Goal: Task Accomplishment & Management: Use online tool/utility

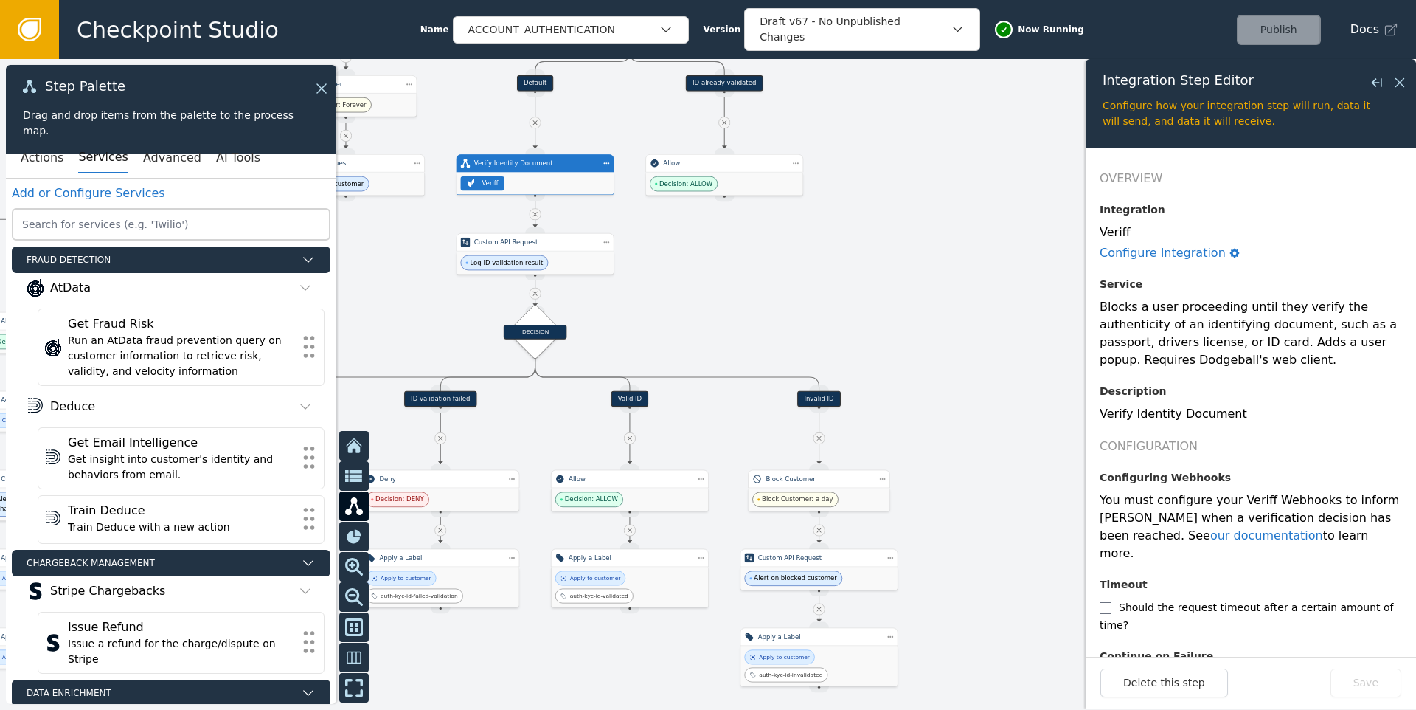
scroll to position [616, 0]
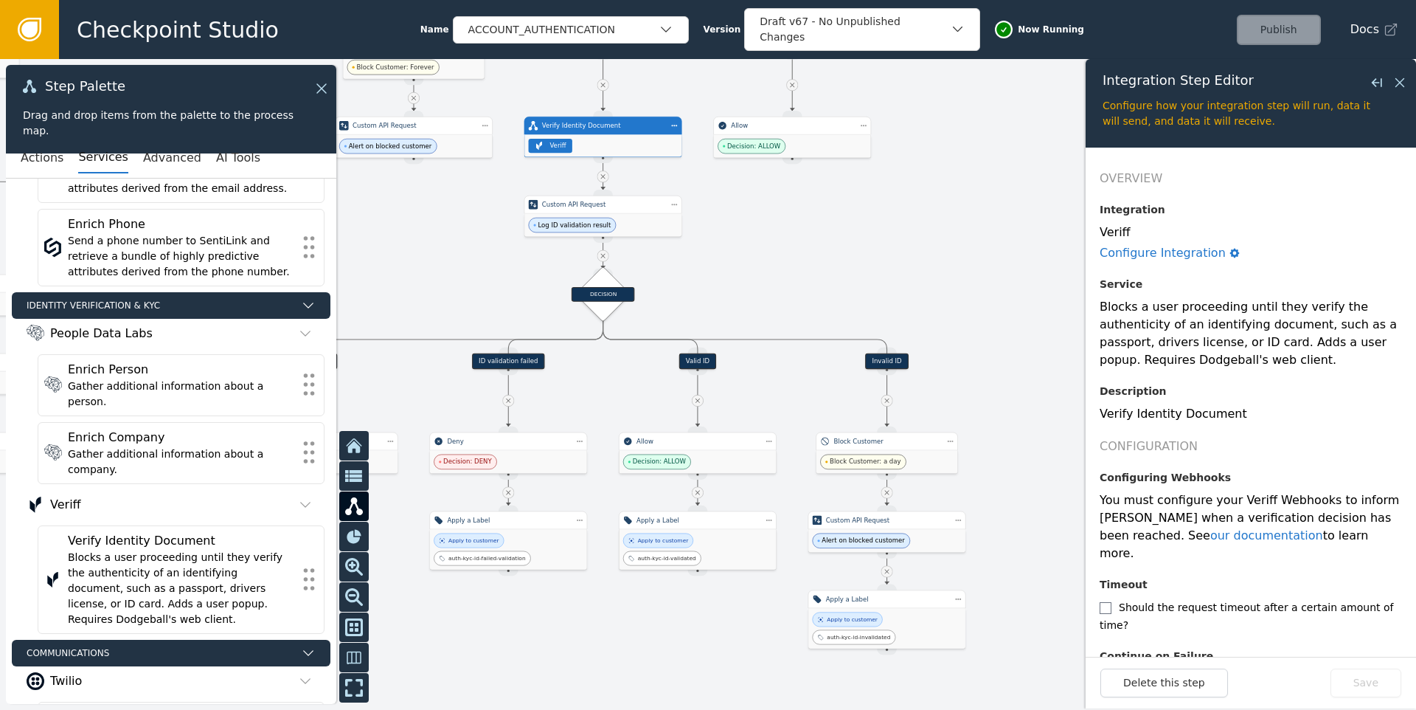
drag, startPoint x: 673, startPoint y: 307, endPoint x: 741, endPoint y: 269, distance: 77.6
click at [741, 269] on div at bounding box center [708, 384] width 1416 height 651
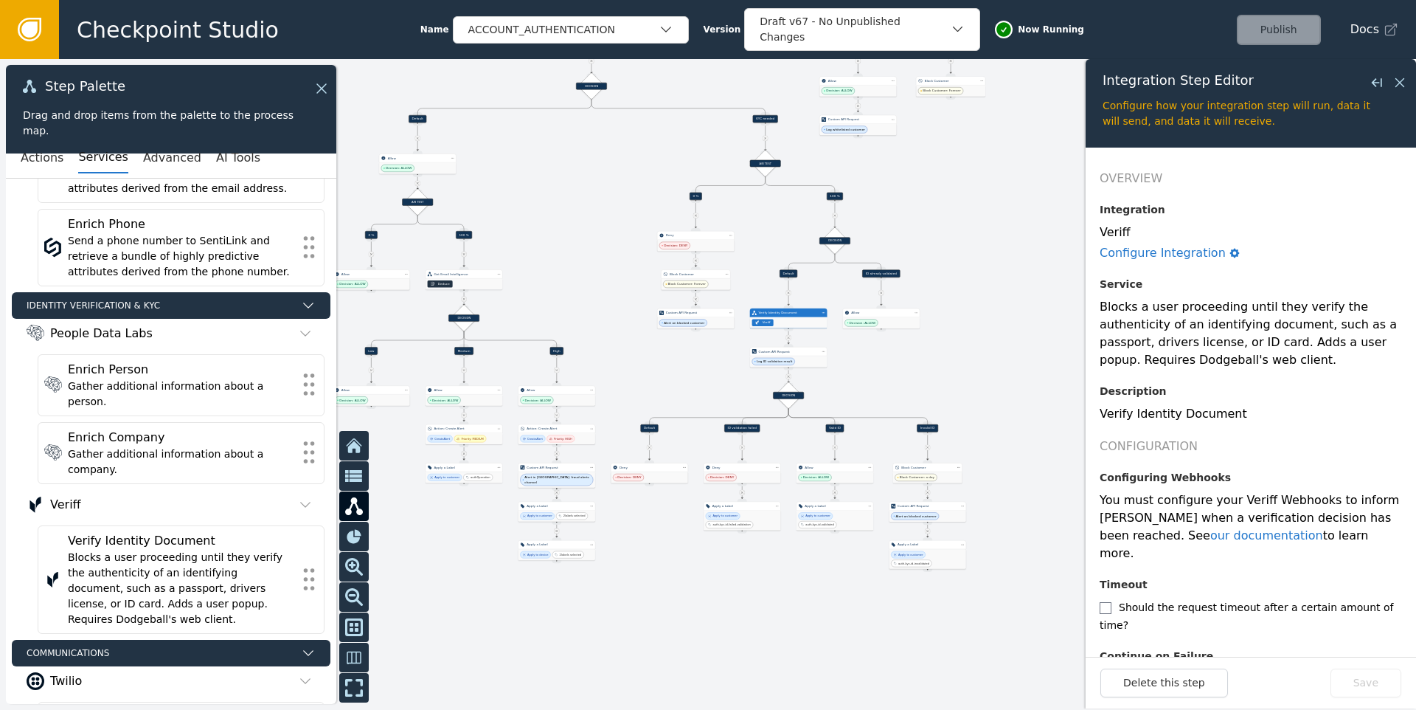
drag, startPoint x: 922, startPoint y: 212, endPoint x: 1003, endPoint y: 318, distance: 133.7
click at [1003, 318] on div at bounding box center [708, 384] width 1416 height 651
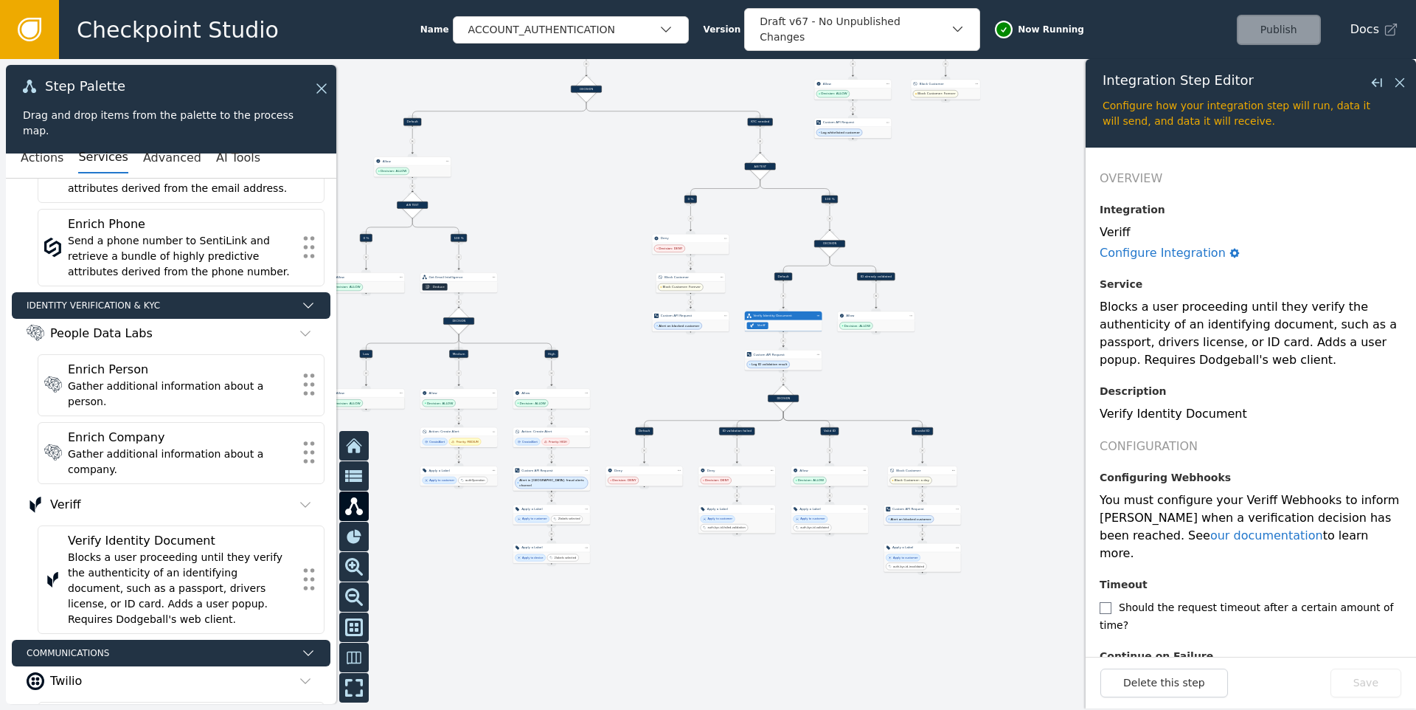
drag, startPoint x: 612, startPoint y: 170, endPoint x: 503, endPoint y: 221, distance: 120.4
click at [474, 235] on div at bounding box center [708, 384] width 1416 height 651
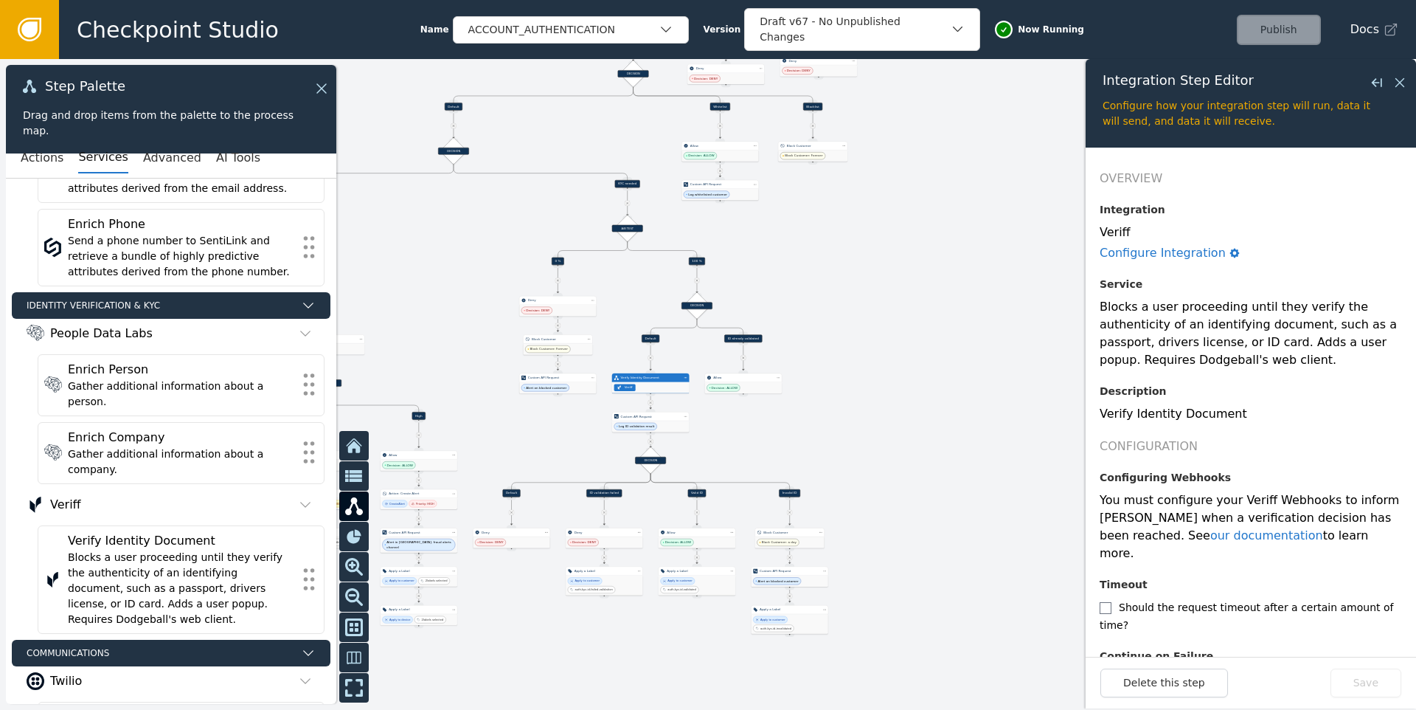
click at [630, 181] on div "KYC needed" at bounding box center [627, 183] width 25 height 7
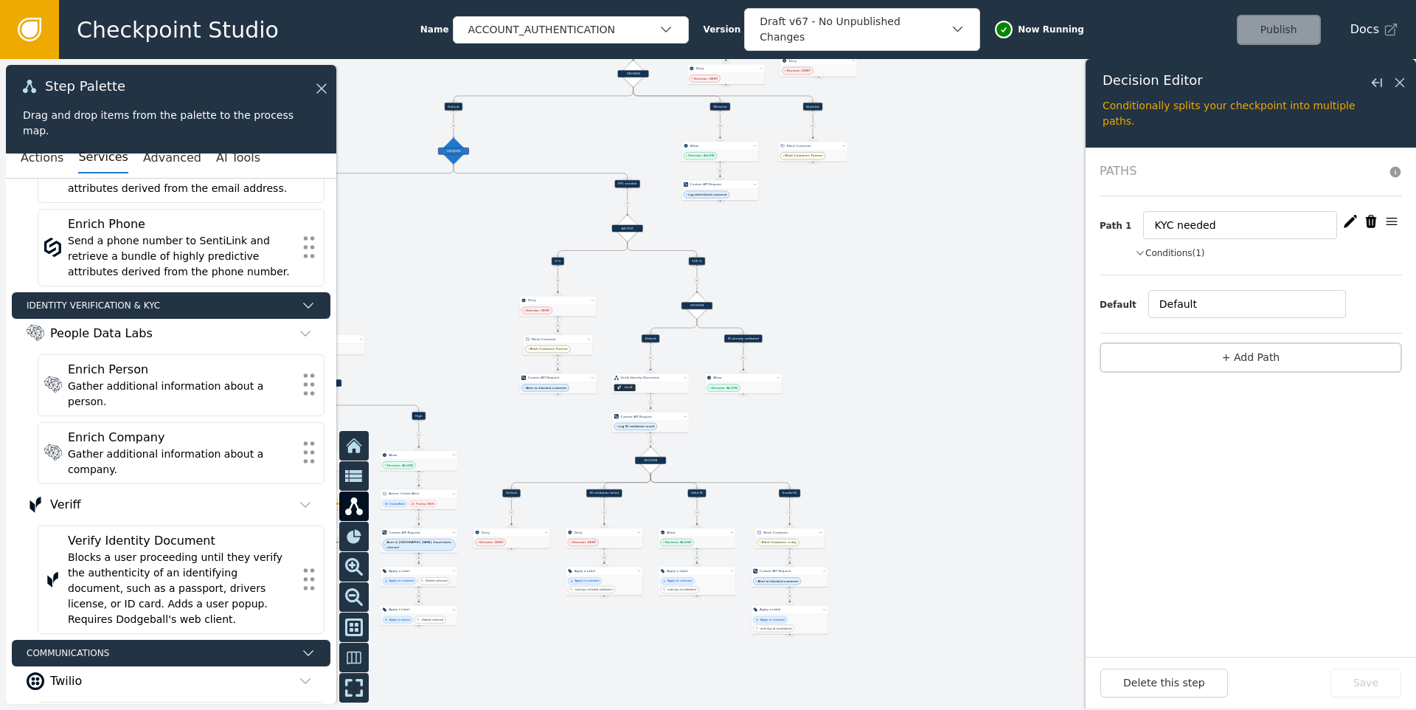
click at [1165, 253] on button "Conditions (1)" at bounding box center [1170, 252] width 70 height 13
click at [1351, 221] on icon "button" at bounding box center [1350, 221] width 13 height 13
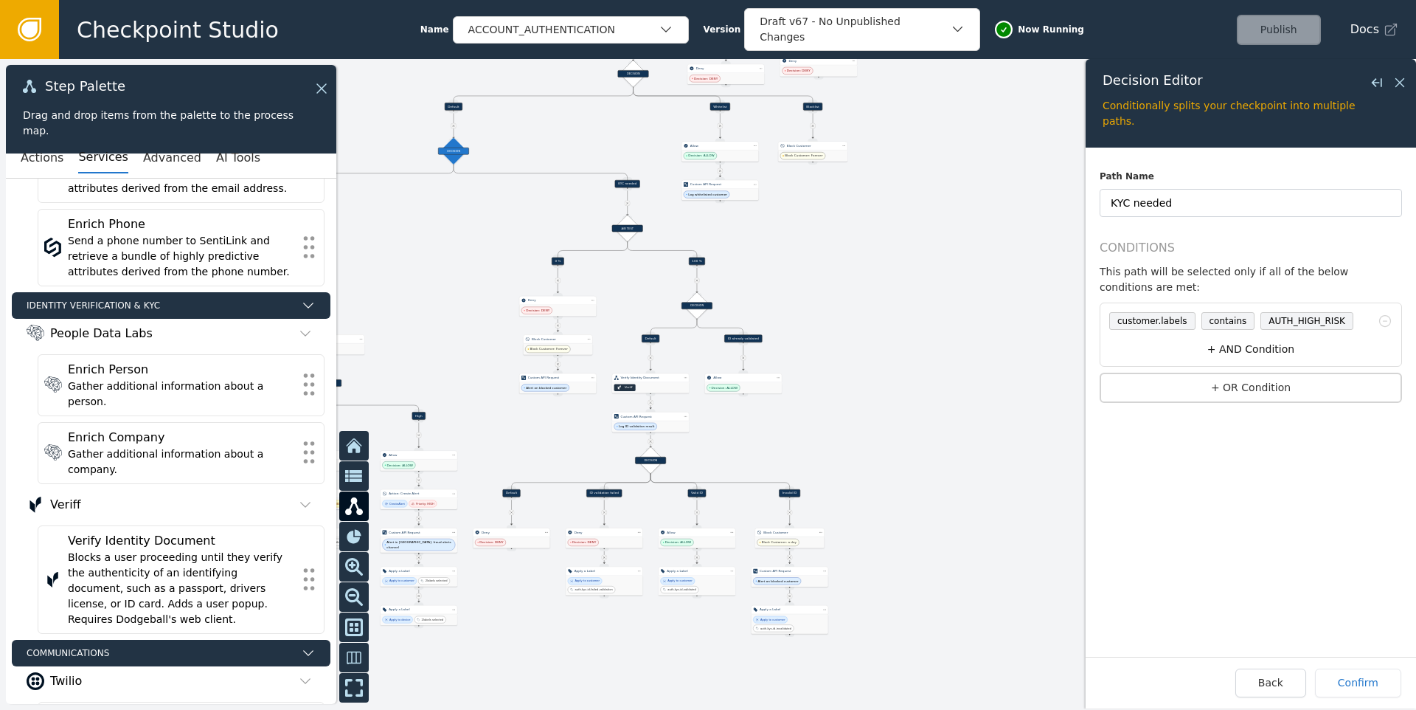
click at [1241, 347] on button "+ AND Condition" at bounding box center [1250, 349] width 295 height 27
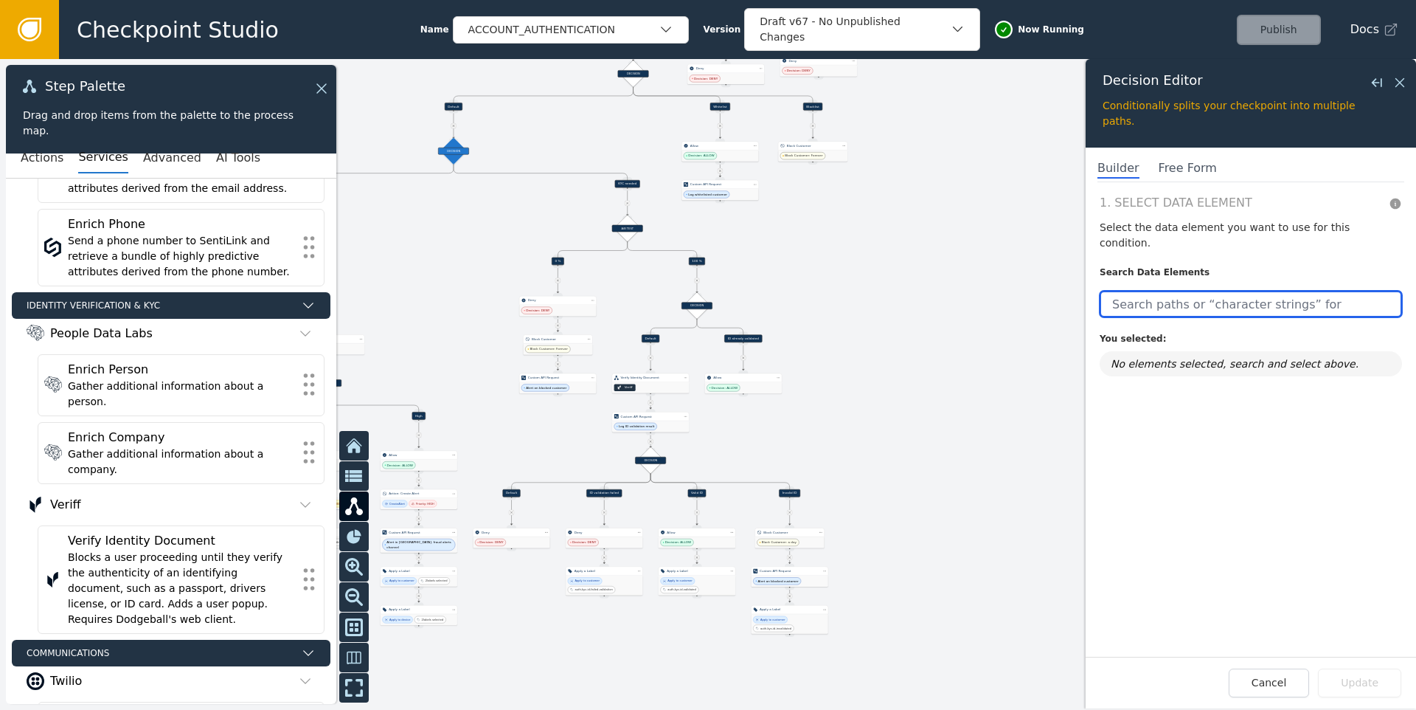
click at [1187, 294] on input "text" at bounding box center [1251, 304] width 302 height 27
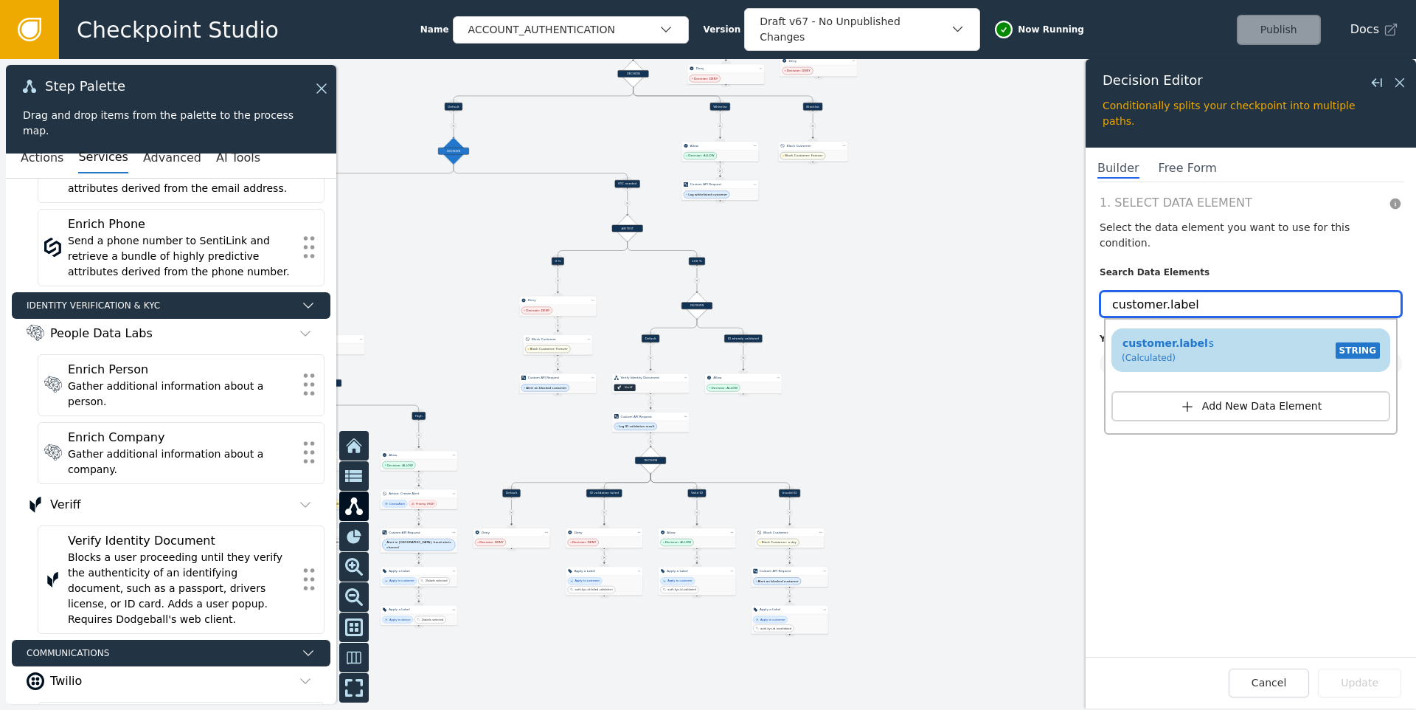
type input "customer.label"
click at [1218, 333] on div "customer.label s (Calculated) STRING" at bounding box center [1251, 350] width 264 height 35
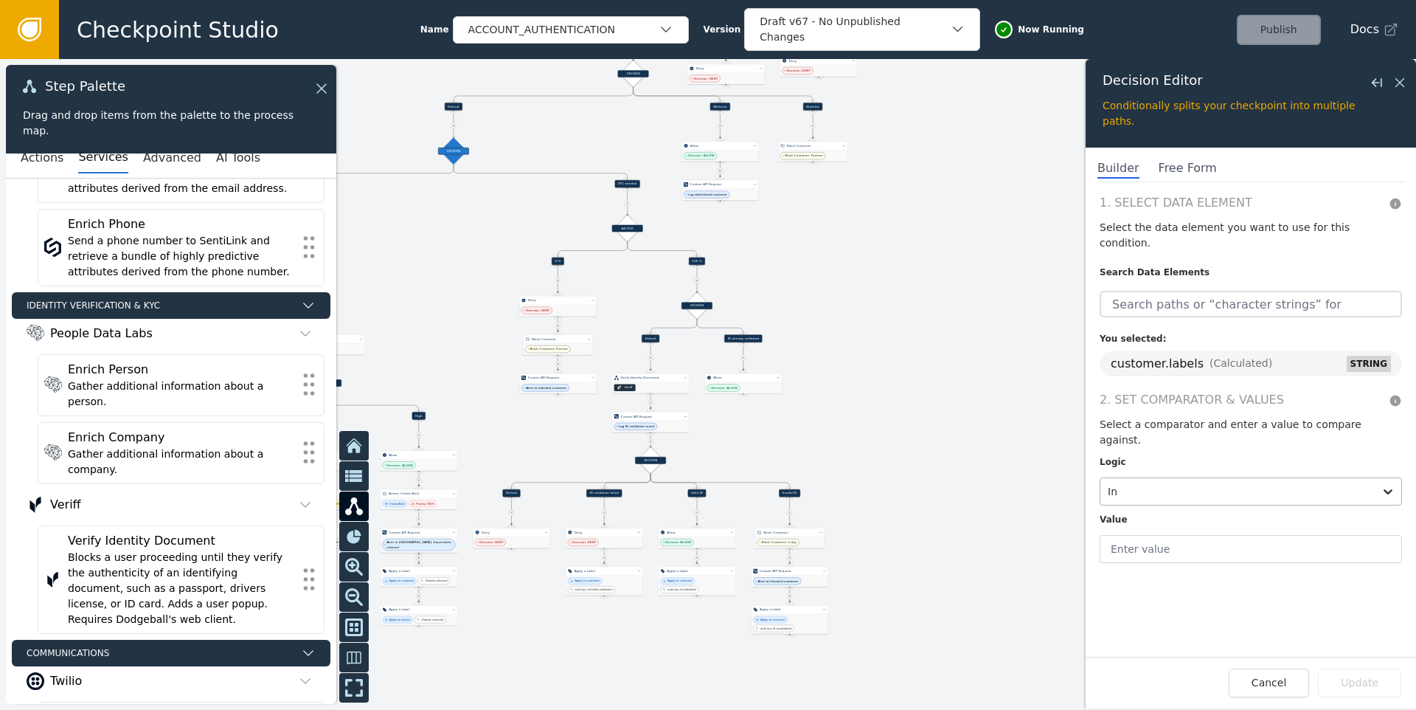
click at [1172, 478] on div "In" at bounding box center [1238, 491] width 274 height 27
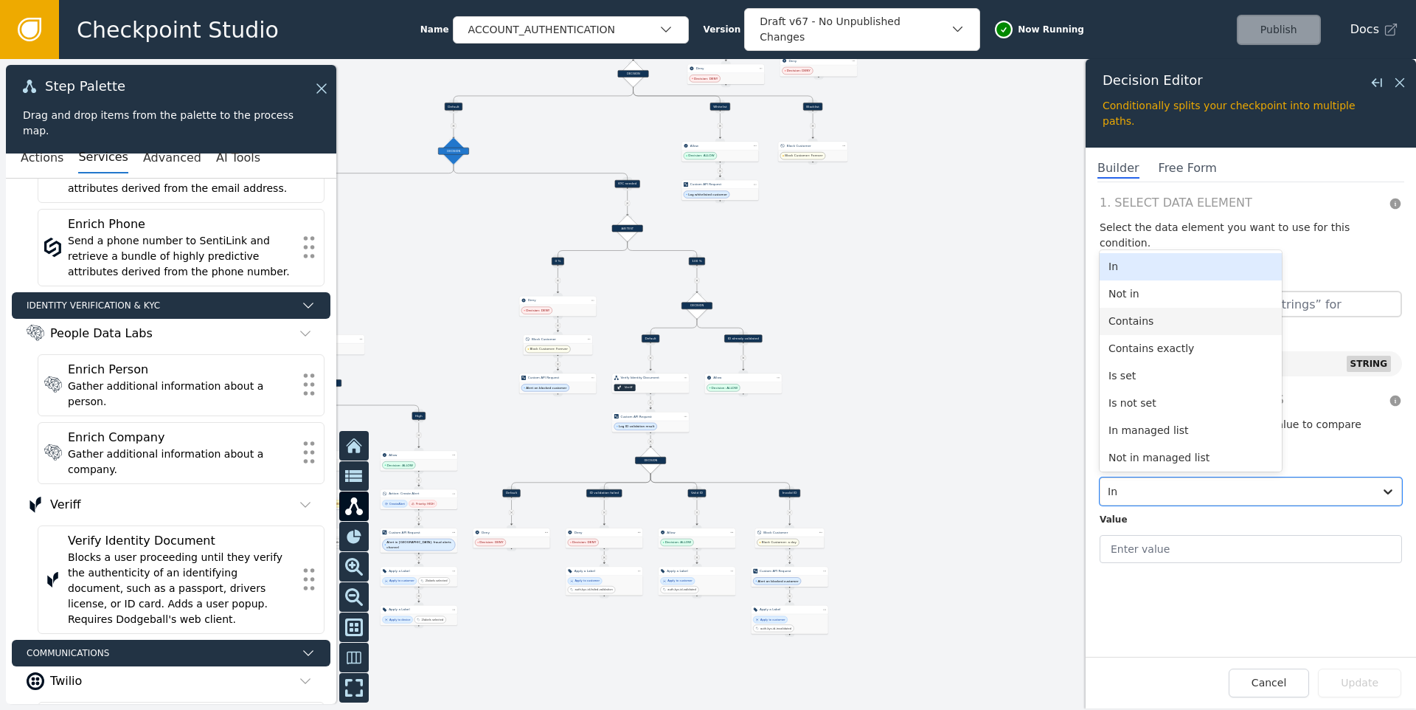
click at [1174, 308] on div "Contains" at bounding box center [1191, 321] width 182 height 27
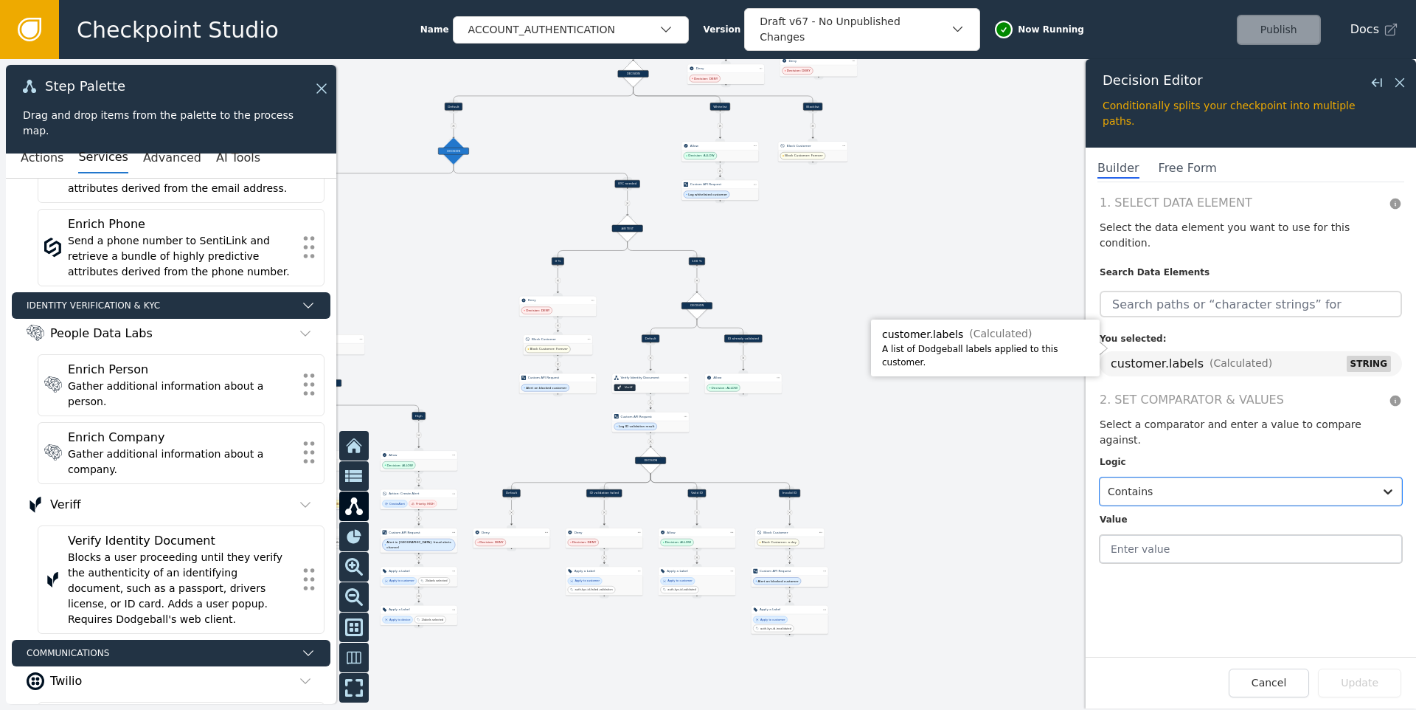
click at [1172, 535] on input "text" at bounding box center [1251, 549] width 302 height 28
type input "KYC_NEEDED"
click at [1385, 684] on button "Update" at bounding box center [1359, 682] width 83 height 29
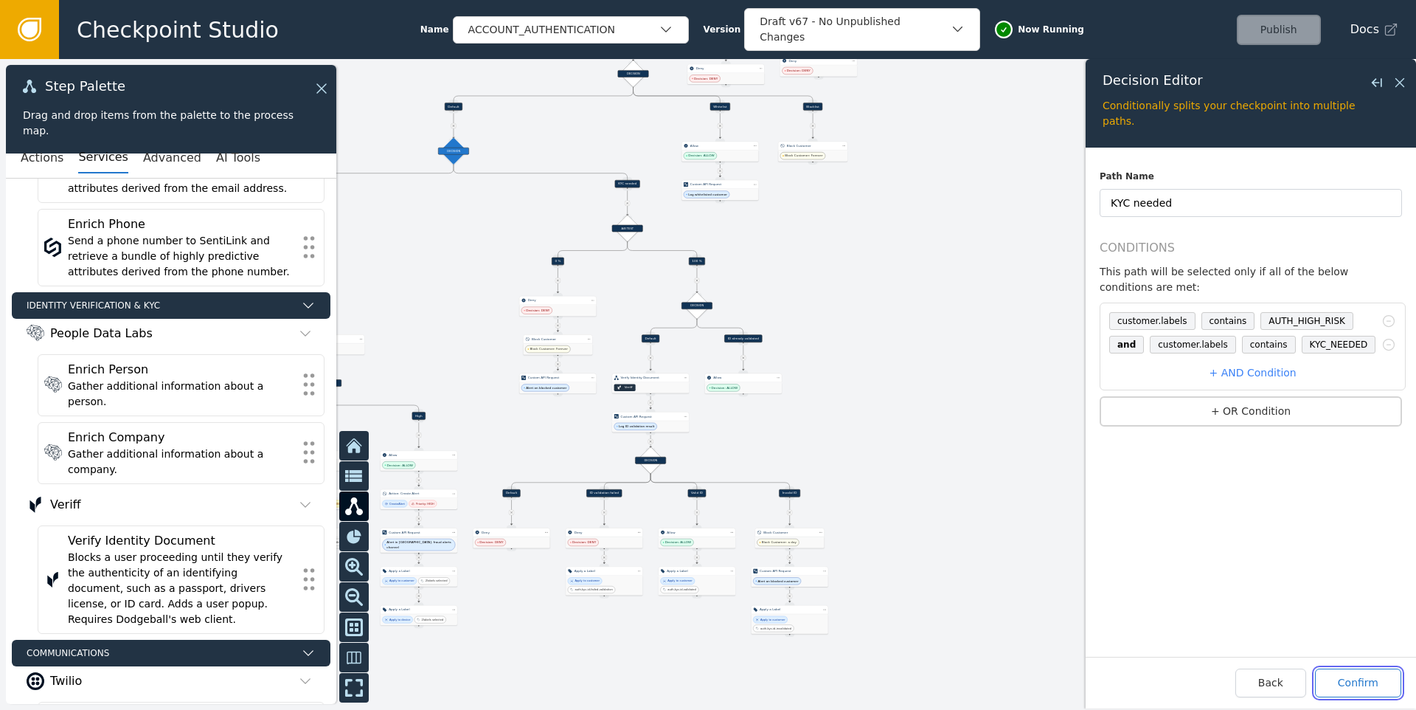
click at [1384, 682] on button "Confirm" at bounding box center [1358, 682] width 86 height 29
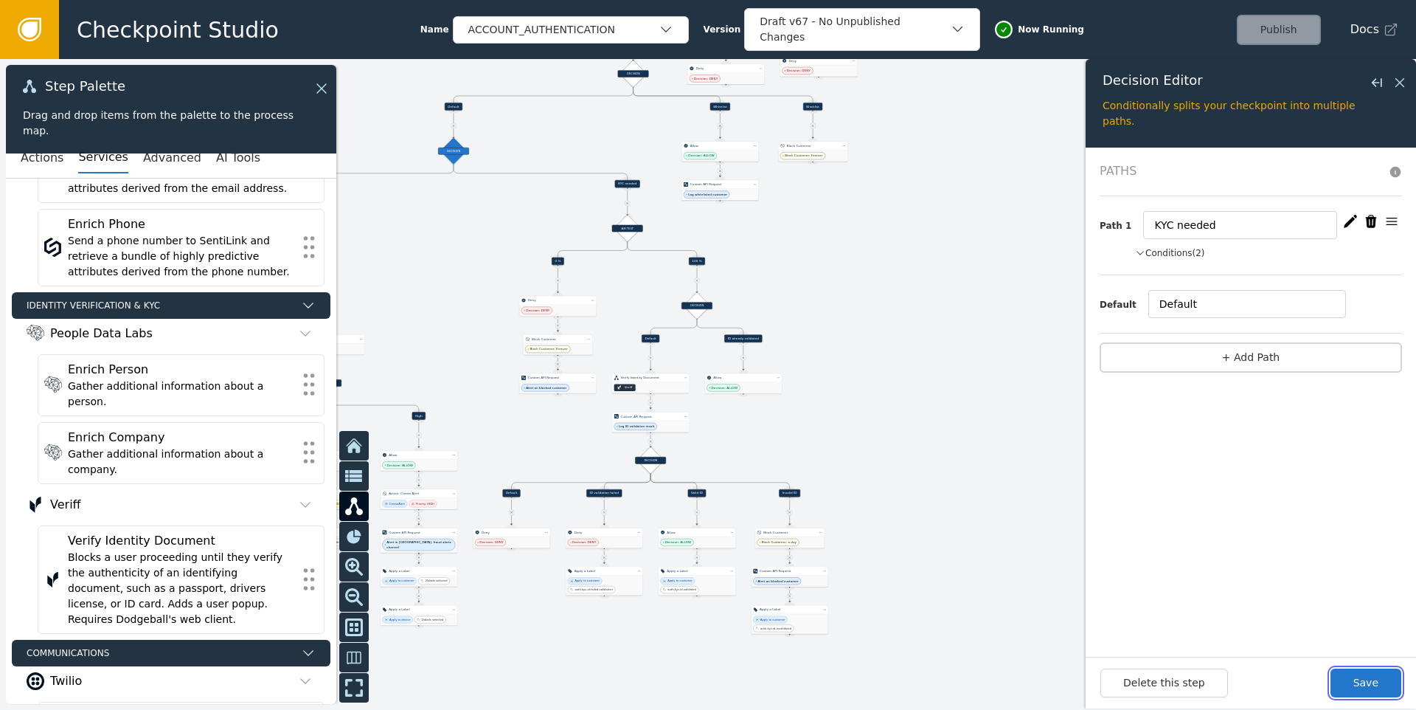
click at [1384, 682] on button "Save" at bounding box center [1366, 682] width 71 height 29
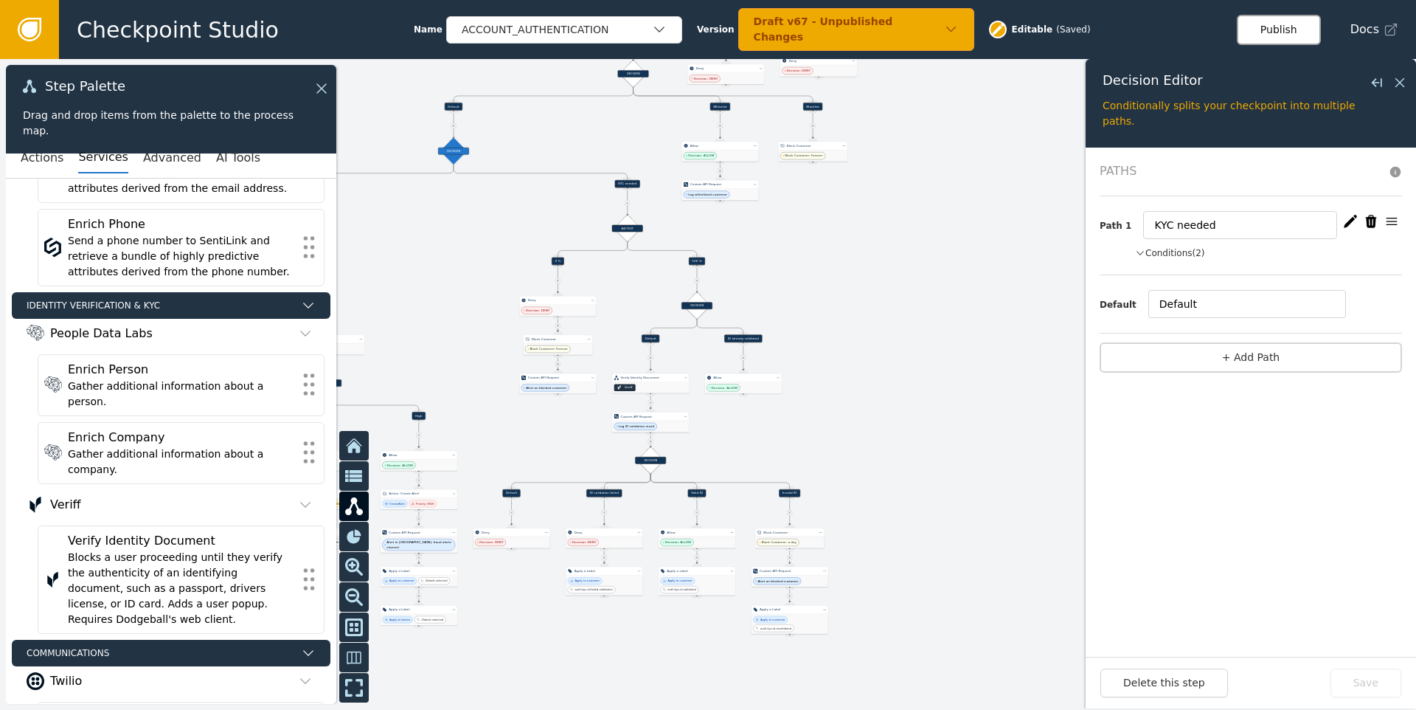
click at [1282, 33] on button "Publish" at bounding box center [1279, 30] width 84 height 30
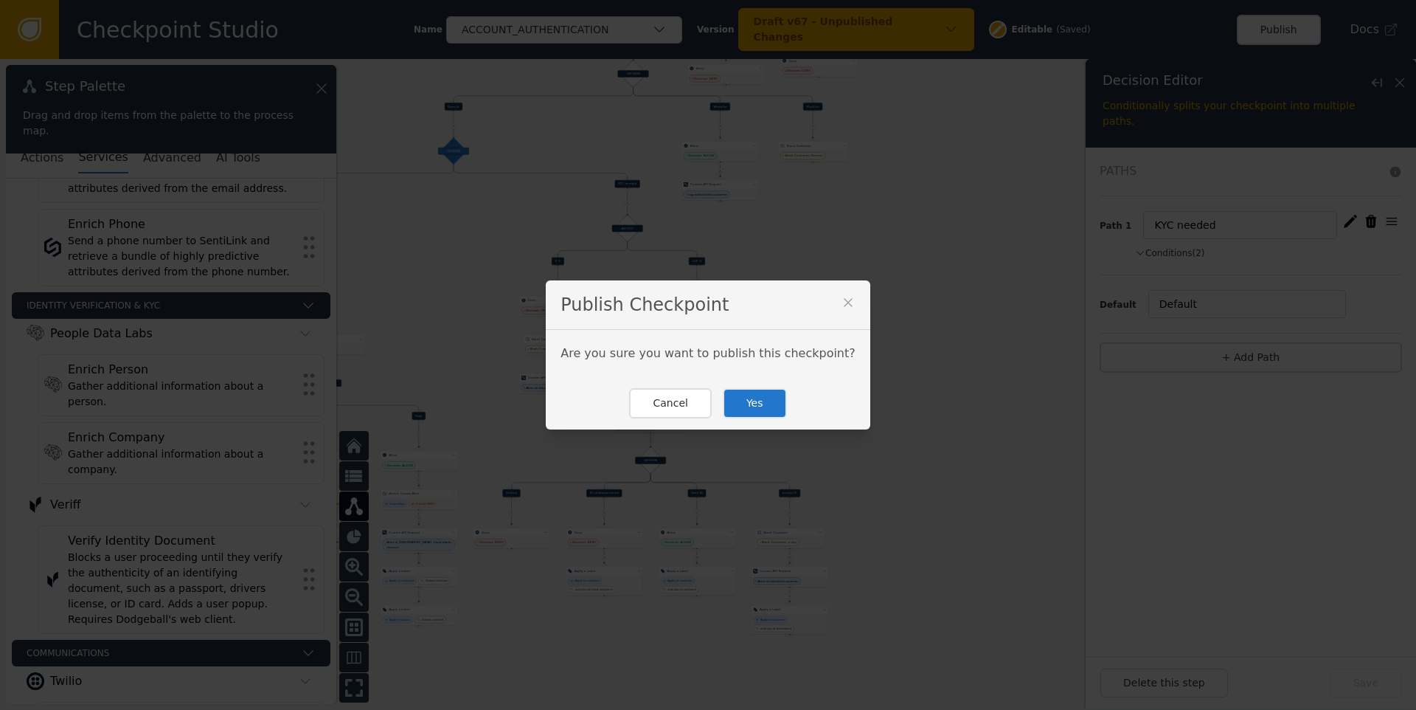
click at [762, 392] on button "Yes" at bounding box center [755, 403] width 64 height 30
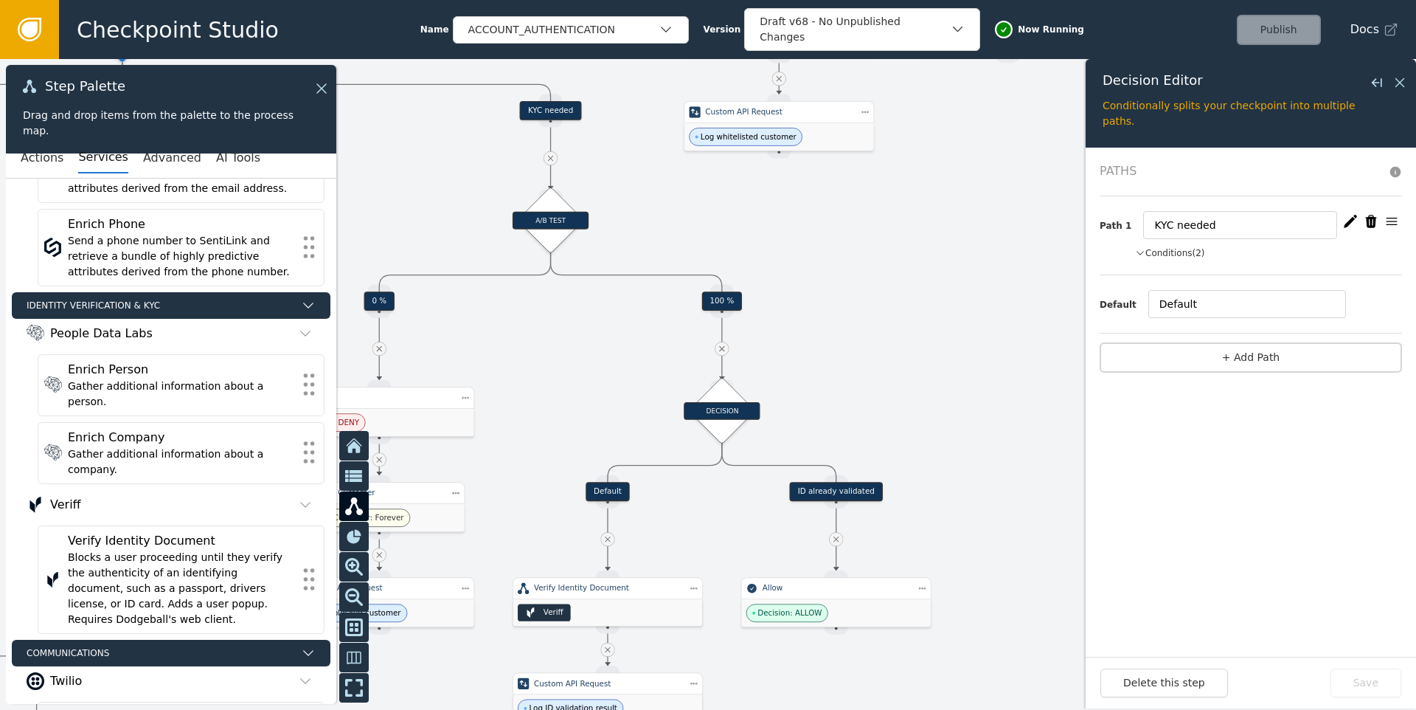
click at [553, 112] on div "KYC needed" at bounding box center [550, 110] width 61 height 19
click at [1159, 255] on button "Conditions (2)" at bounding box center [1170, 252] width 70 height 13
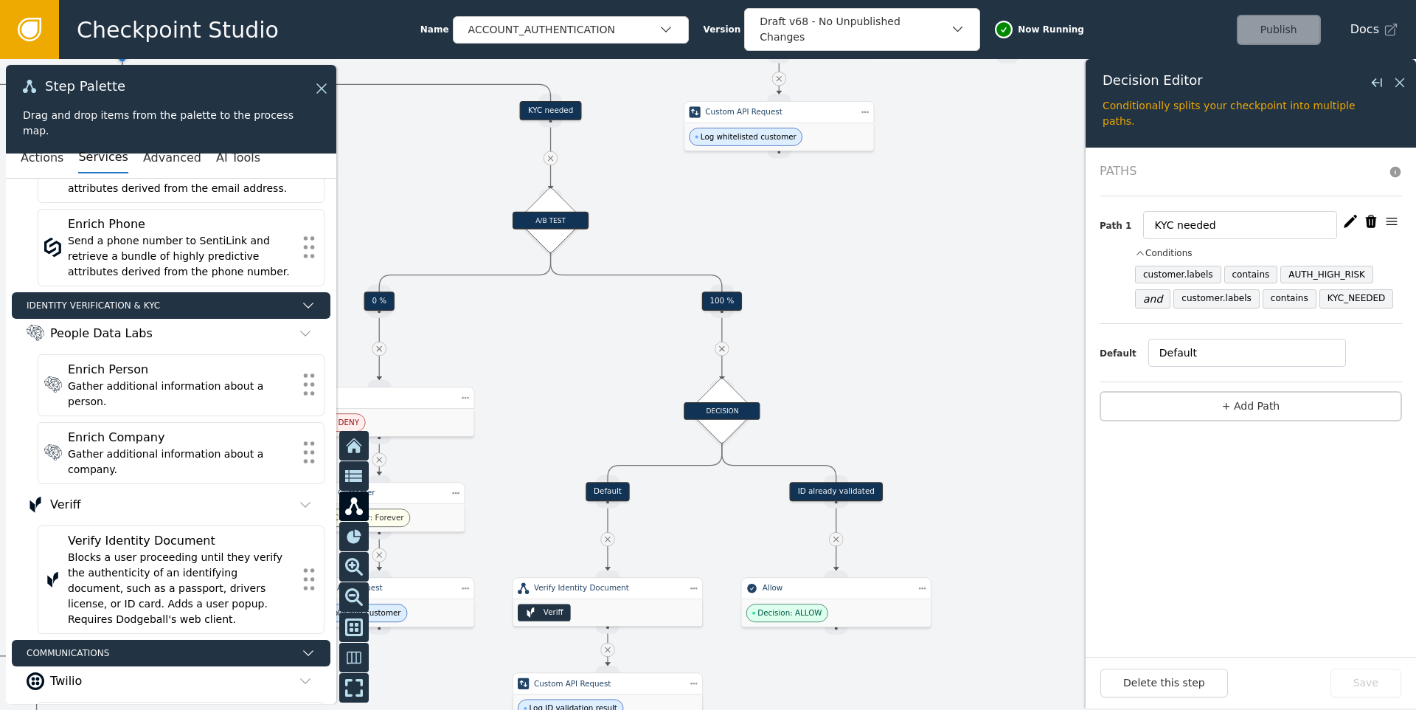
click at [1354, 221] on icon "button" at bounding box center [1350, 221] width 15 height 15
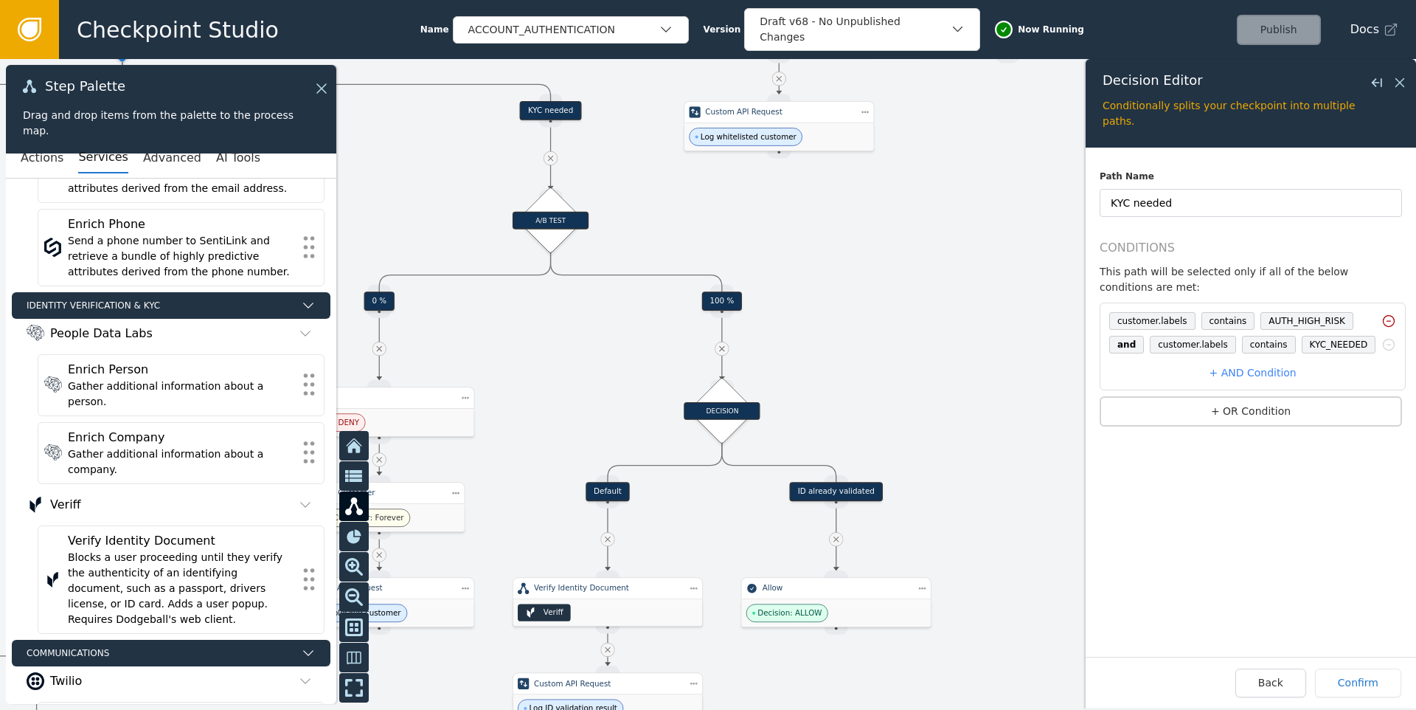
click at [1382, 319] on icon at bounding box center [1389, 320] width 15 height 15
click at [1386, 323] on icon at bounding box center [1389, 320] width 15 height 15
click at [1367, 688] on button "Confirm" at bounding box center [1358, 682] width 86 height 29
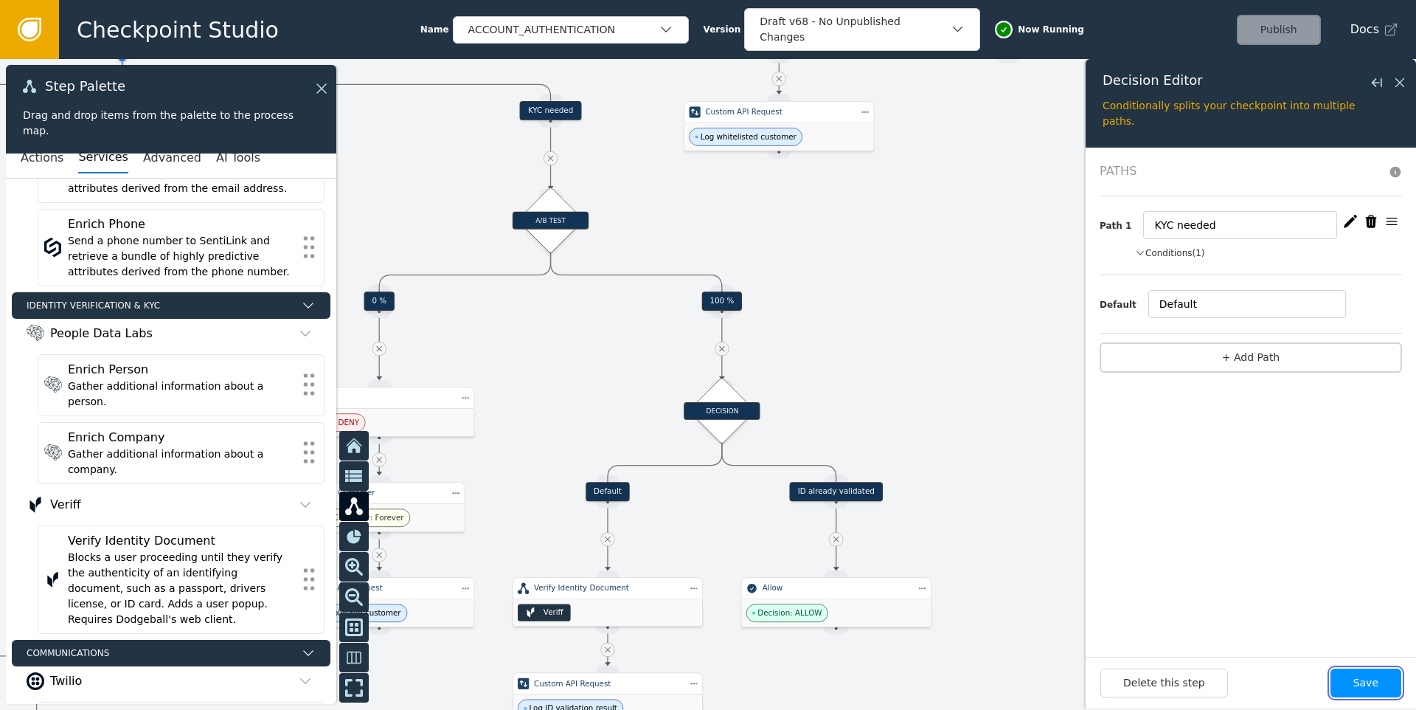
click at [1365, 688] on button "Save" at bounding box center [1366, 682] width 71 height 29
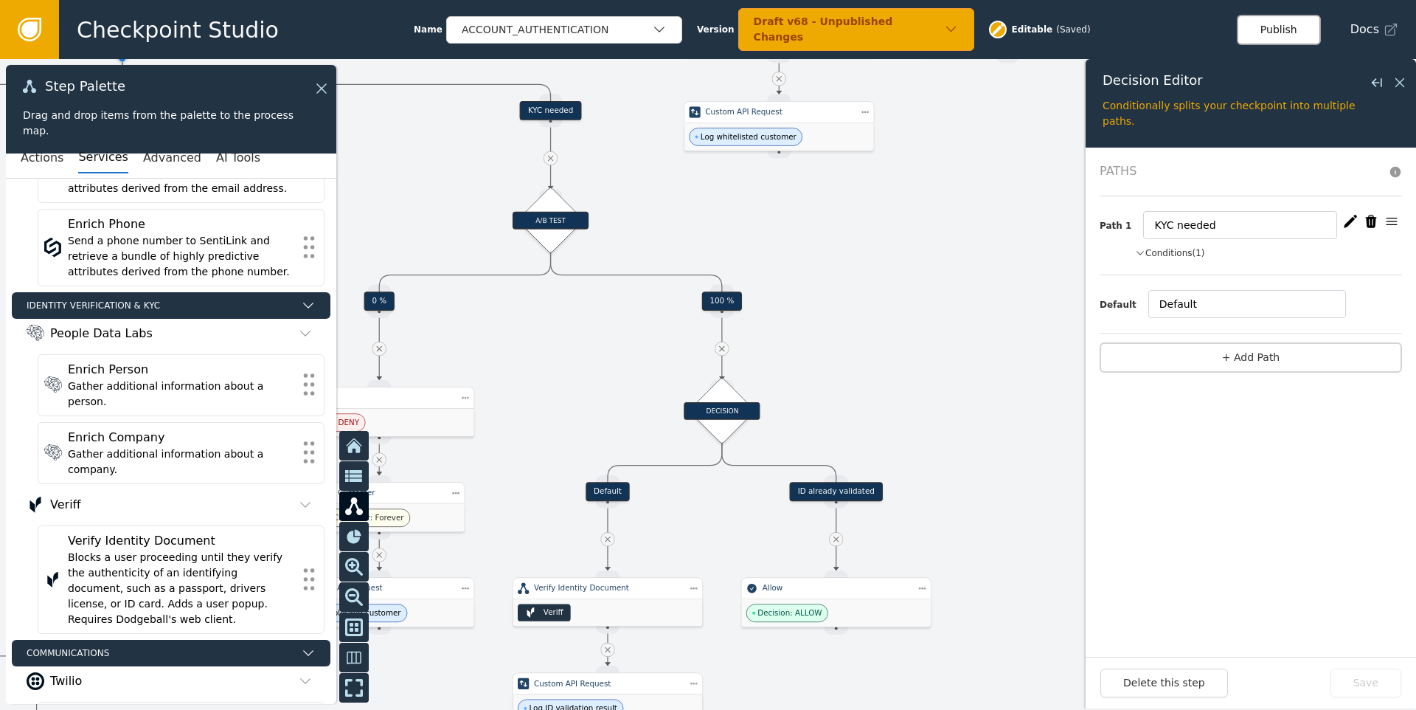
click at [1287, 31] on button "Publish" at bounding box center [1279, 30] width 84 height 30
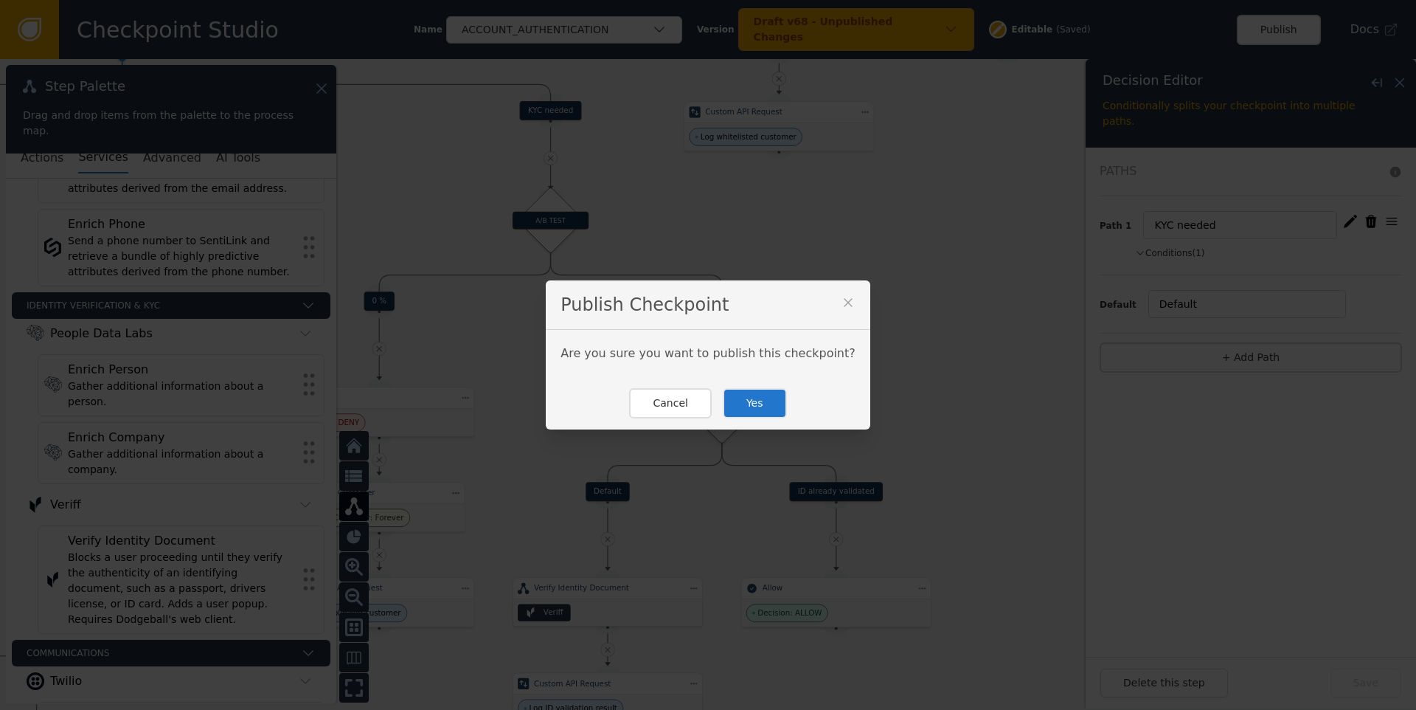
click at [746, 401] on button "Yes" at bounding box center [755, 403] width 64 height 30
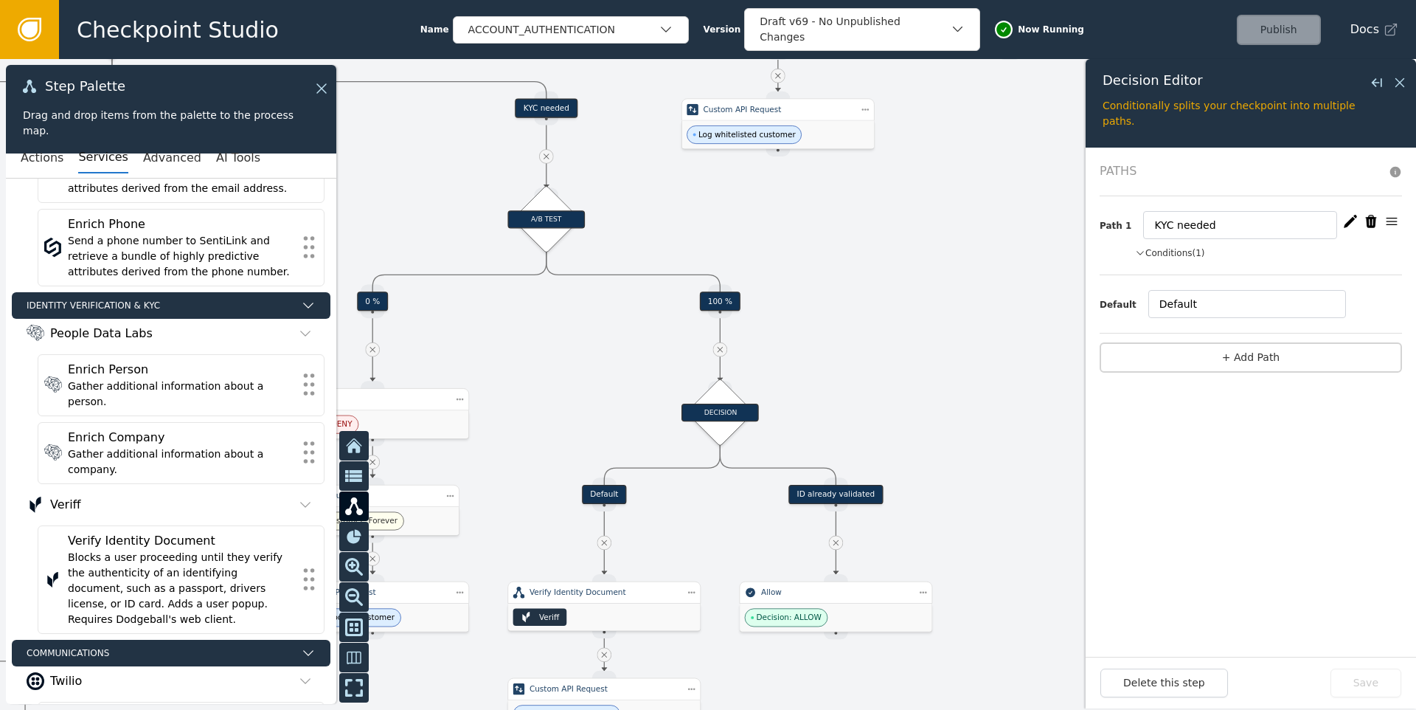
click at [831, 493] on div "ID already validated" at bounding box center [836, 494] width 94 height 19
click at [1184, 248] on button "Conditions (1)" at bounding box center [1170, 252] width 70 height 13
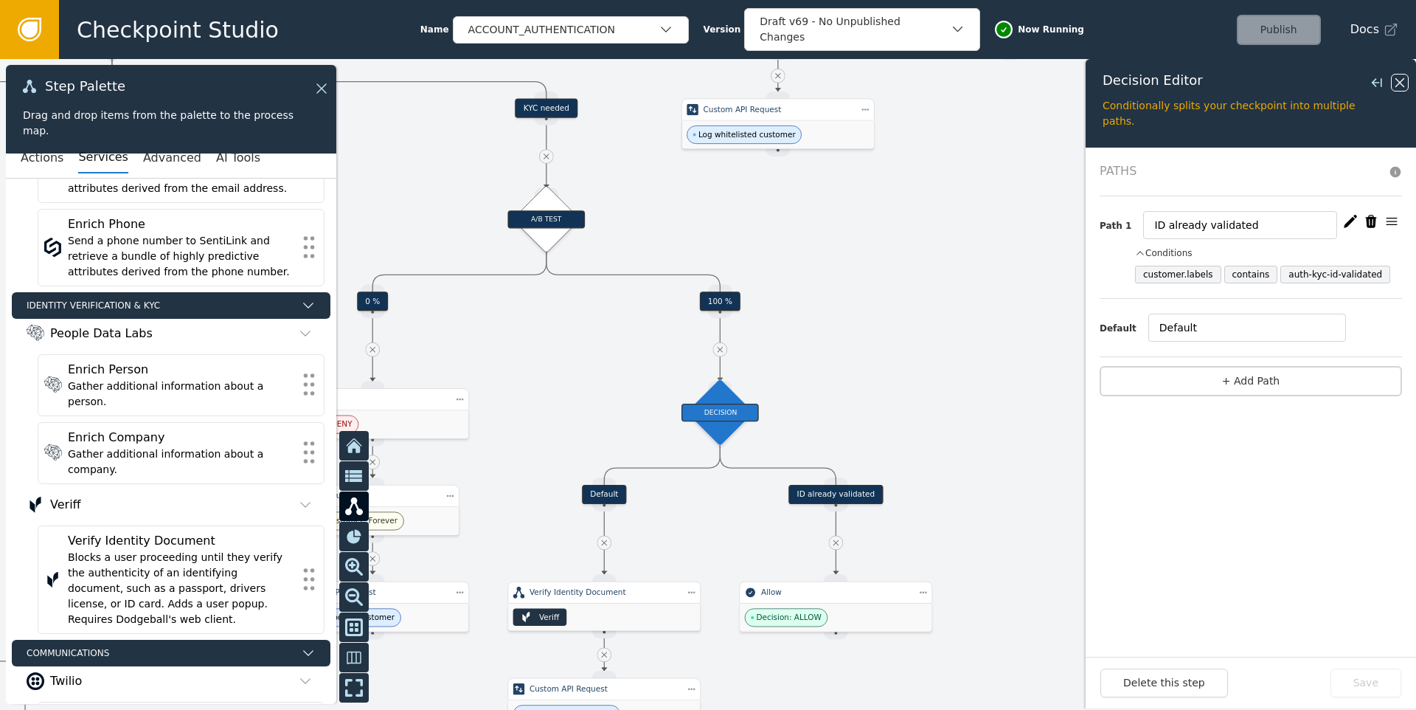
click at [1403, 82] on icon at bounding box center [1400, 82] width 16 height 16
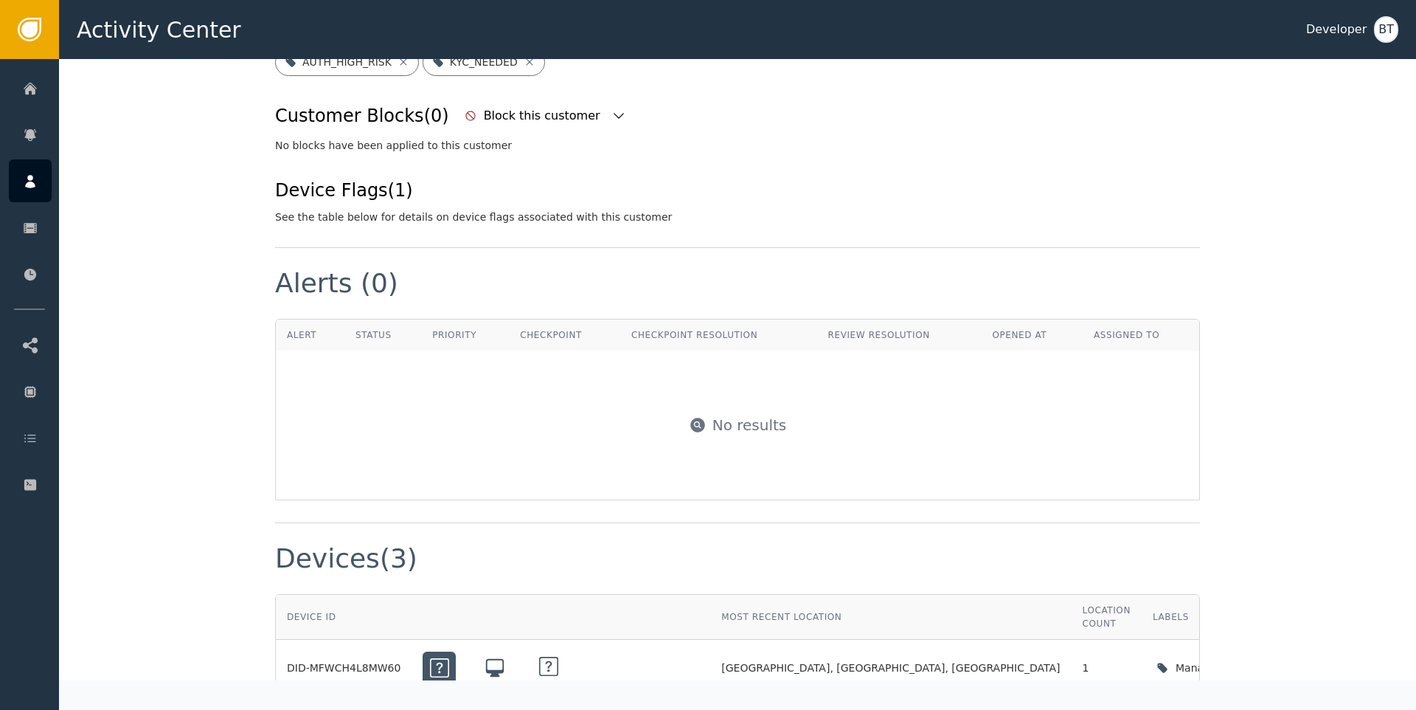
scroll to position [690, 0]
